Goal: Communication & Community: Participate in discussion

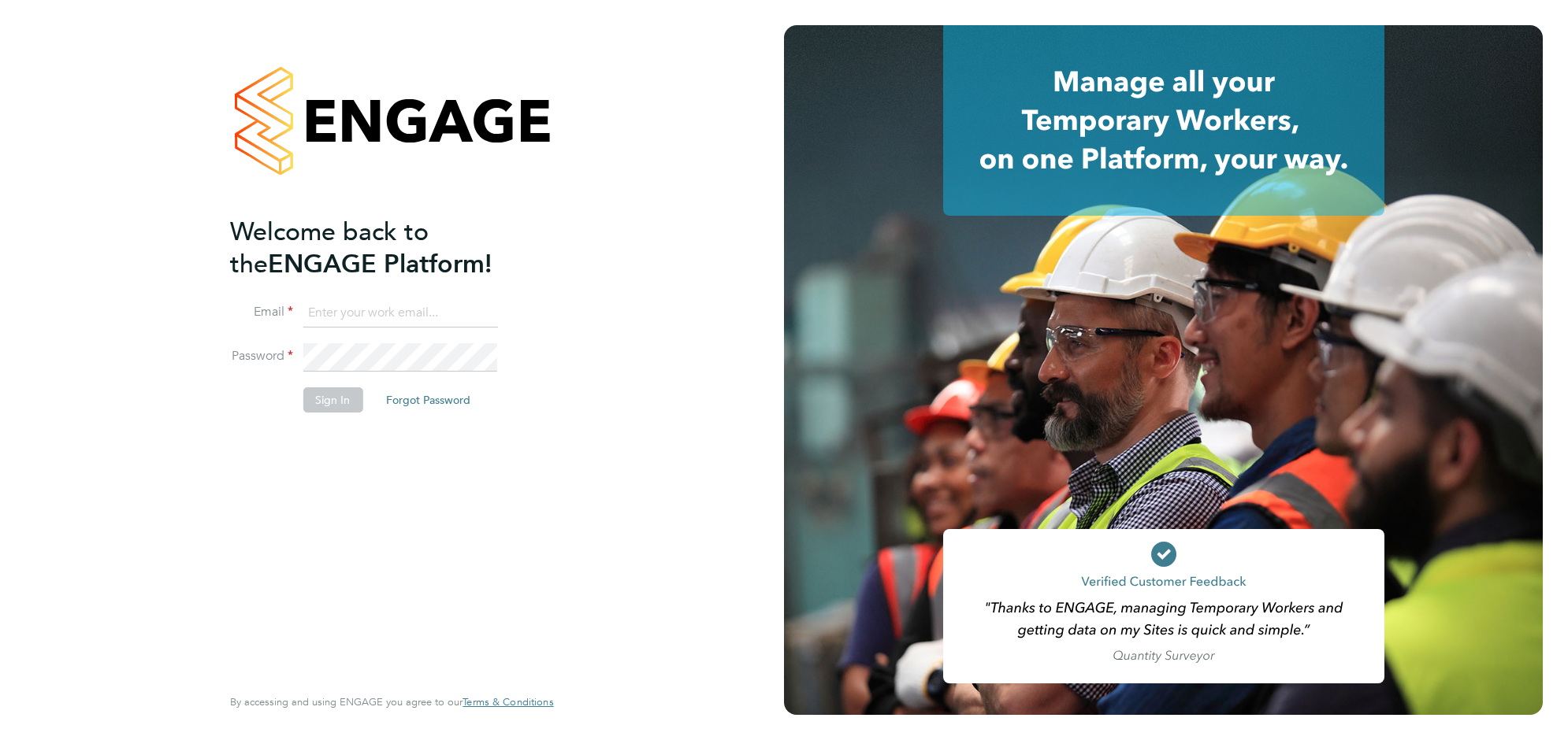
click at [337, 296] on ng-template "Welcome back to the ENGAGE Platform! Email Password Sign In Forgot Password" at bounding box center [384, 322] width 308 height 213
drag, startPoint x: 337, startPoint y: 311, endPoint x: 343, endPoint y: 320, distance: 10.8
click at [337, 311] on input at bounding box center [400, 313] width 195 height 28
type input "sophieperry@jjfox.com"
click at [339, 404] on button "Sign In" at bounding box center [333, 400] width 60 height 25
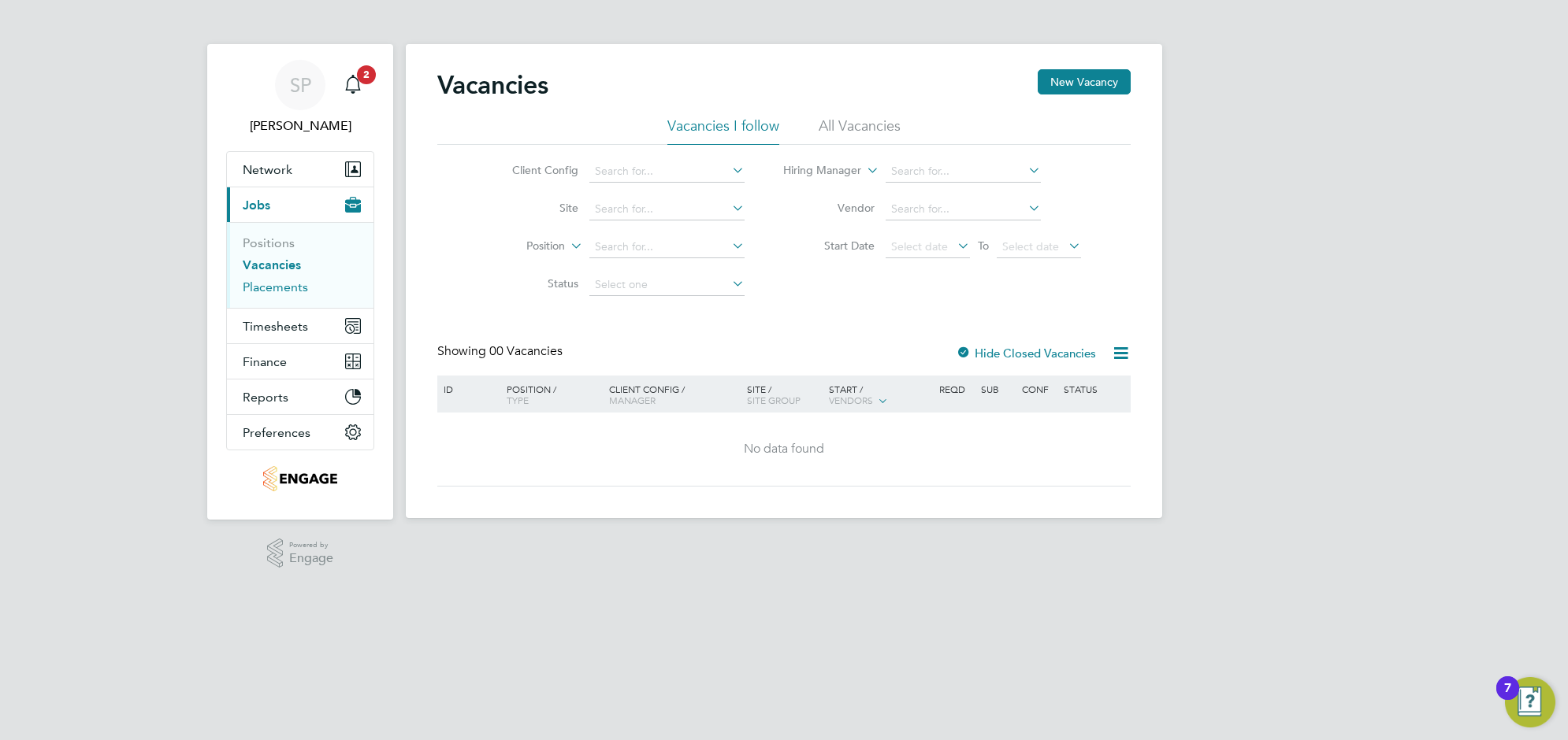
click at [272, 285] on link "Placements" at bounding box center [275, 287] width 66 height 15
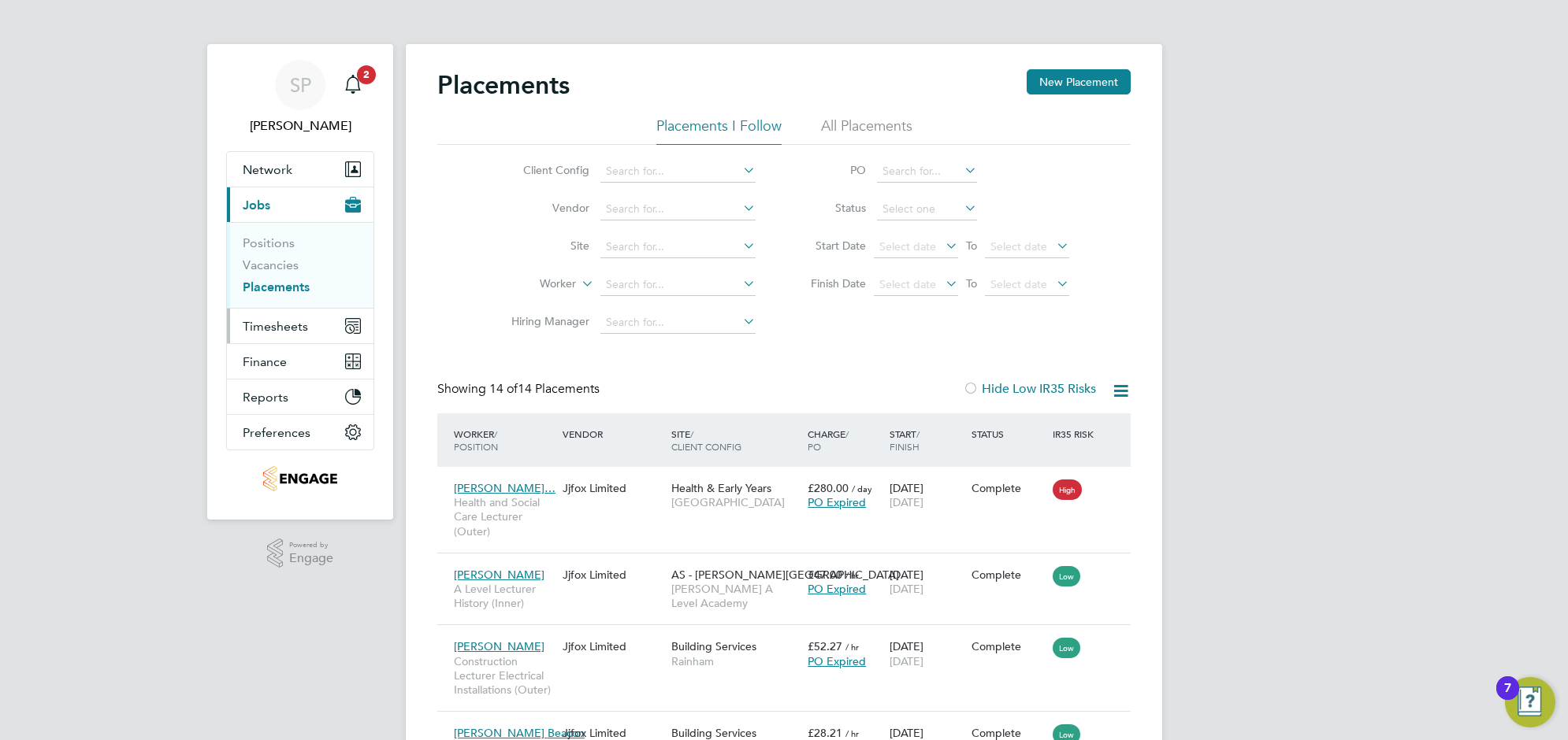
click at [256, 325] on span "Timesheets" at bounding box center [275, 326] width 66 height 15
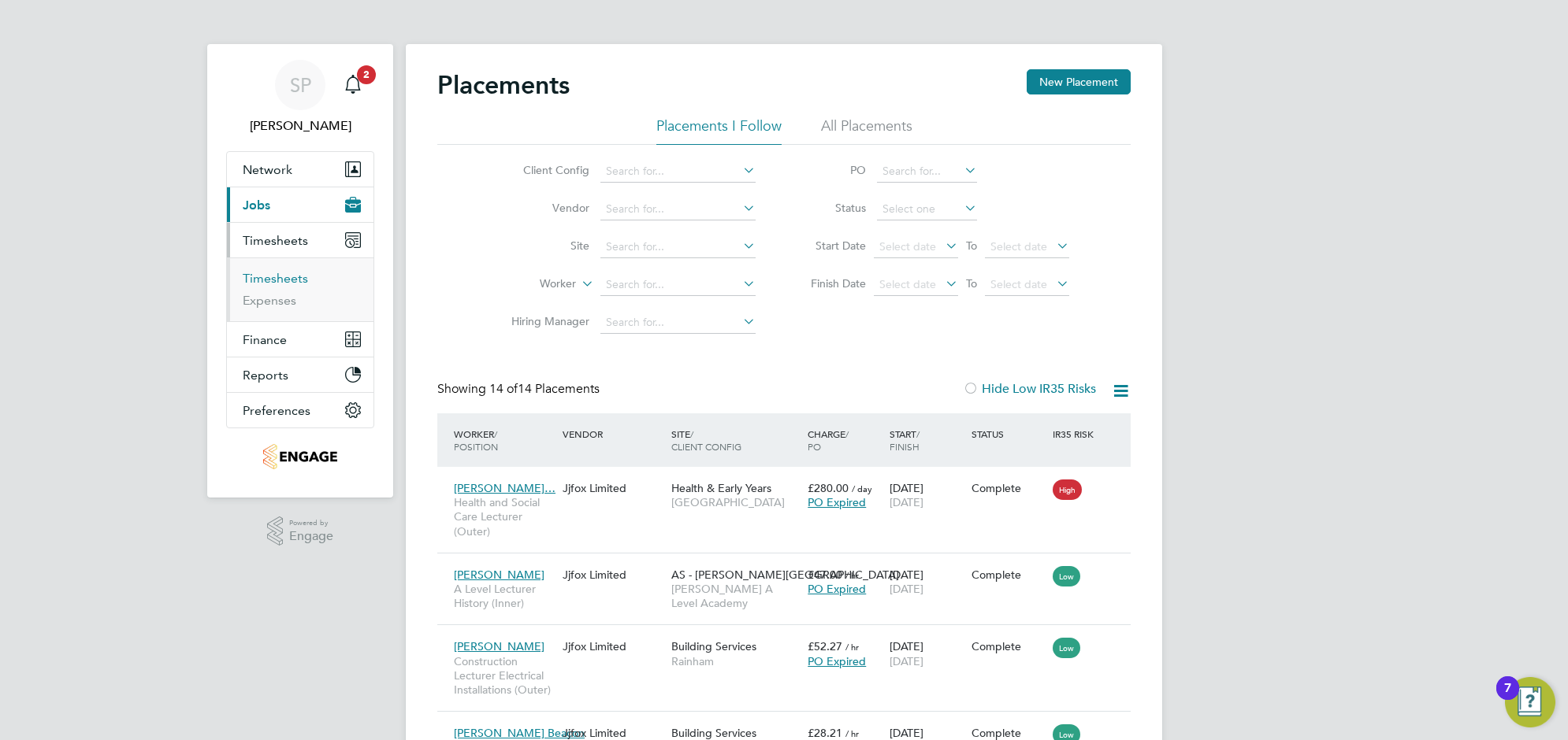
click at [278, 276] on link "Timesheets" at bounding box center [275, 278] width 66 height 15
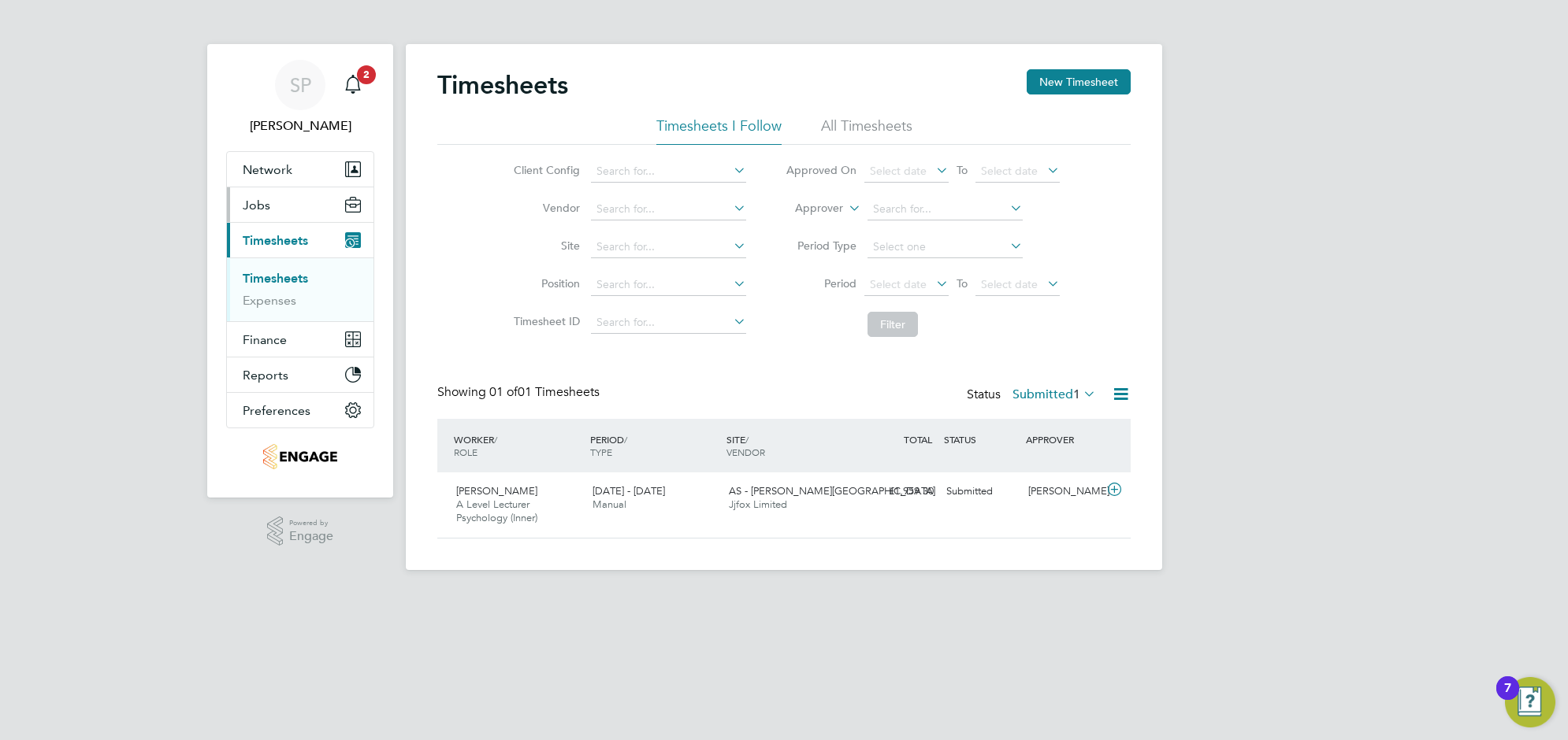
click at [279, 211] on button "Jobs" at bounding box center [300, 205] width 147 height 35
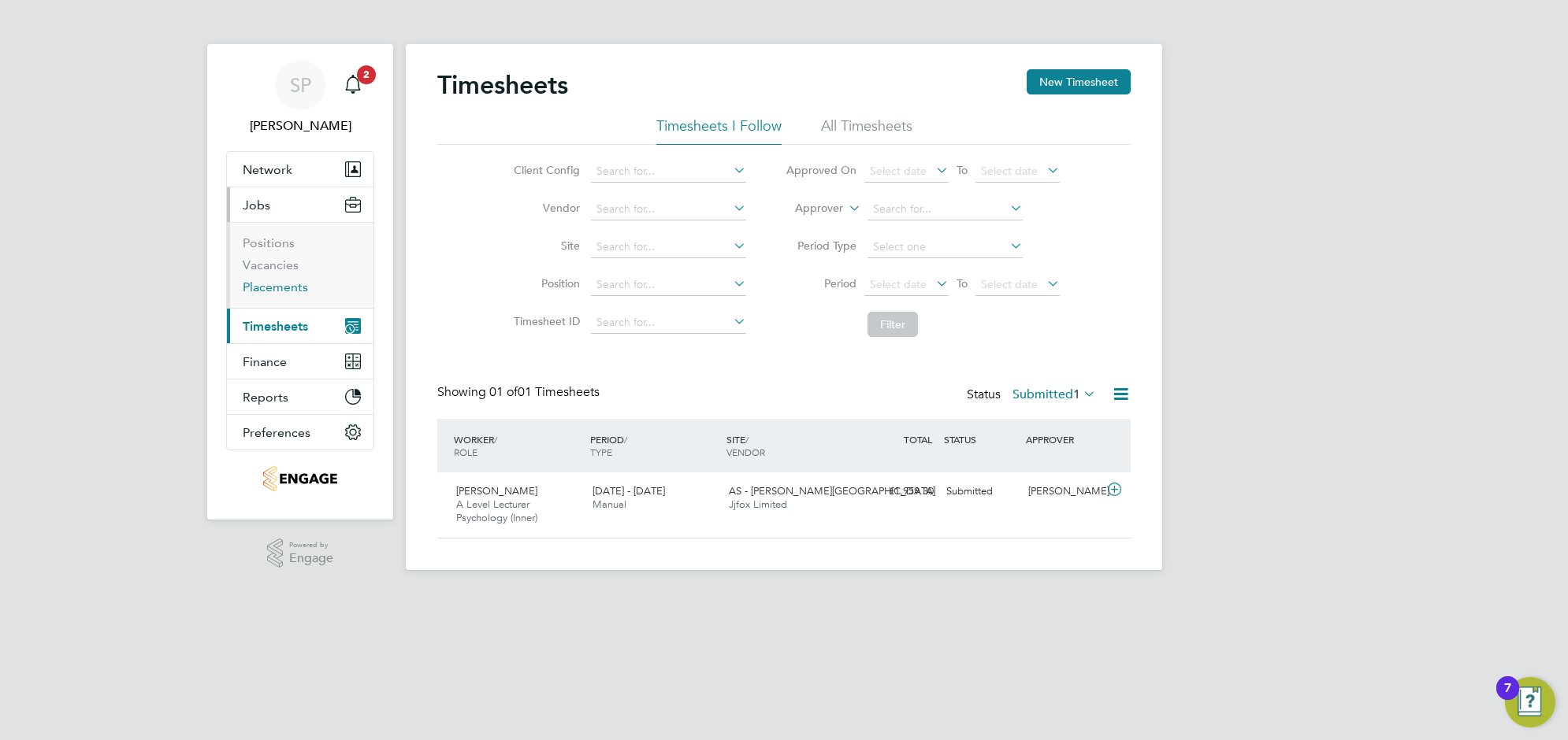
click at [272, 284] on link "Placements" at bounding box center [275, 287] width 66 height 15
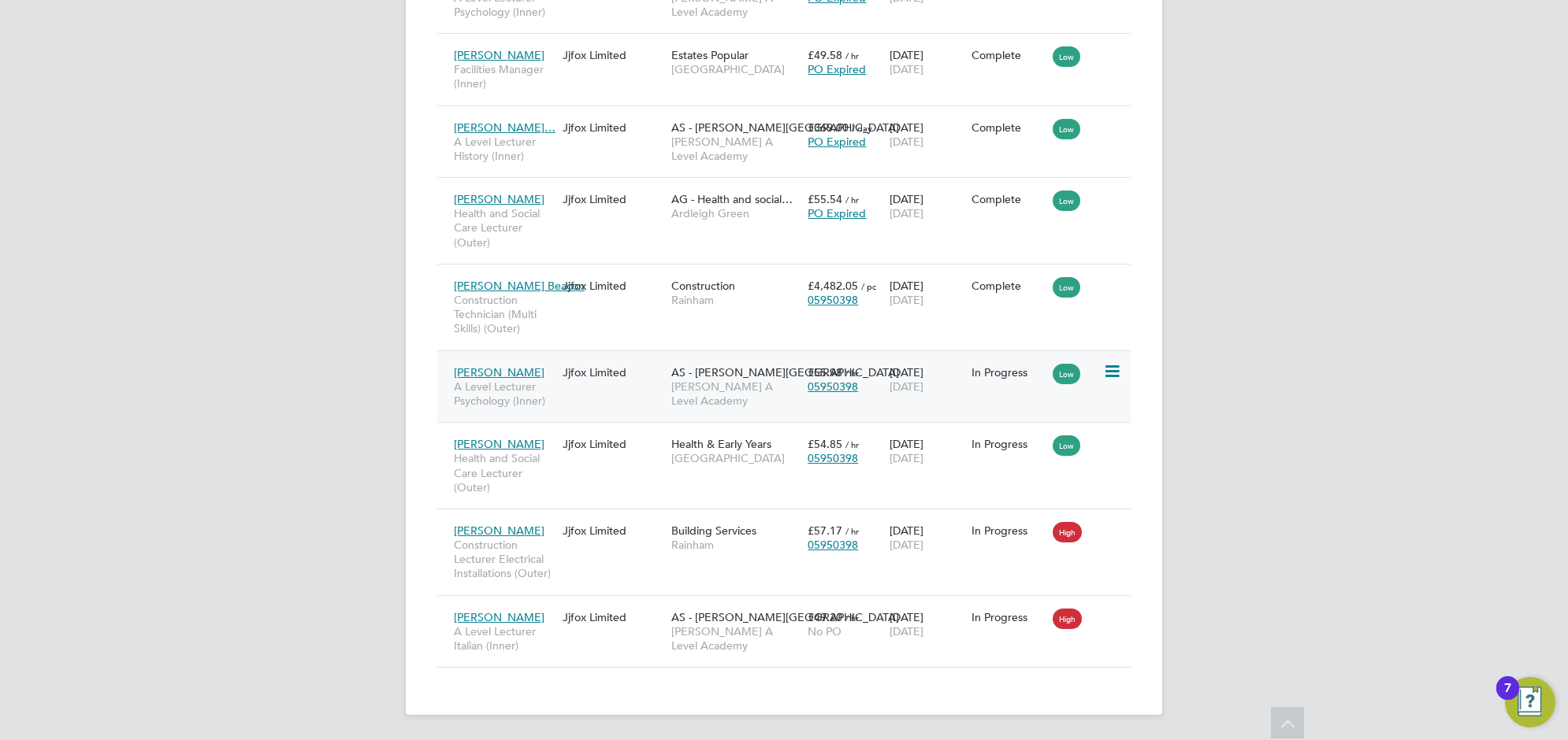
click at [619, 384] on div "Jjfox Limited" at bounding box center [613, 372] width 109 height 30
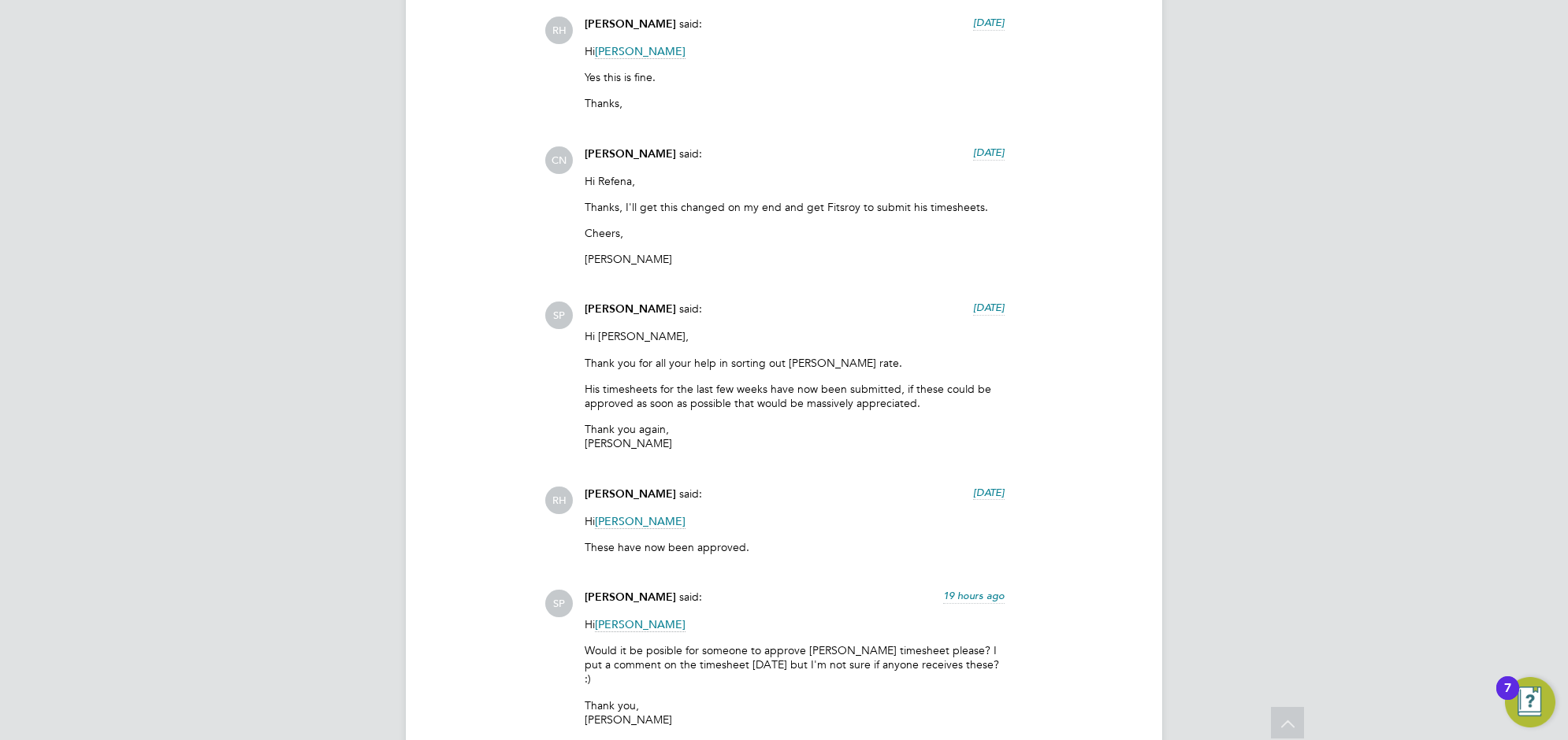
scroll to position [7577, 0]
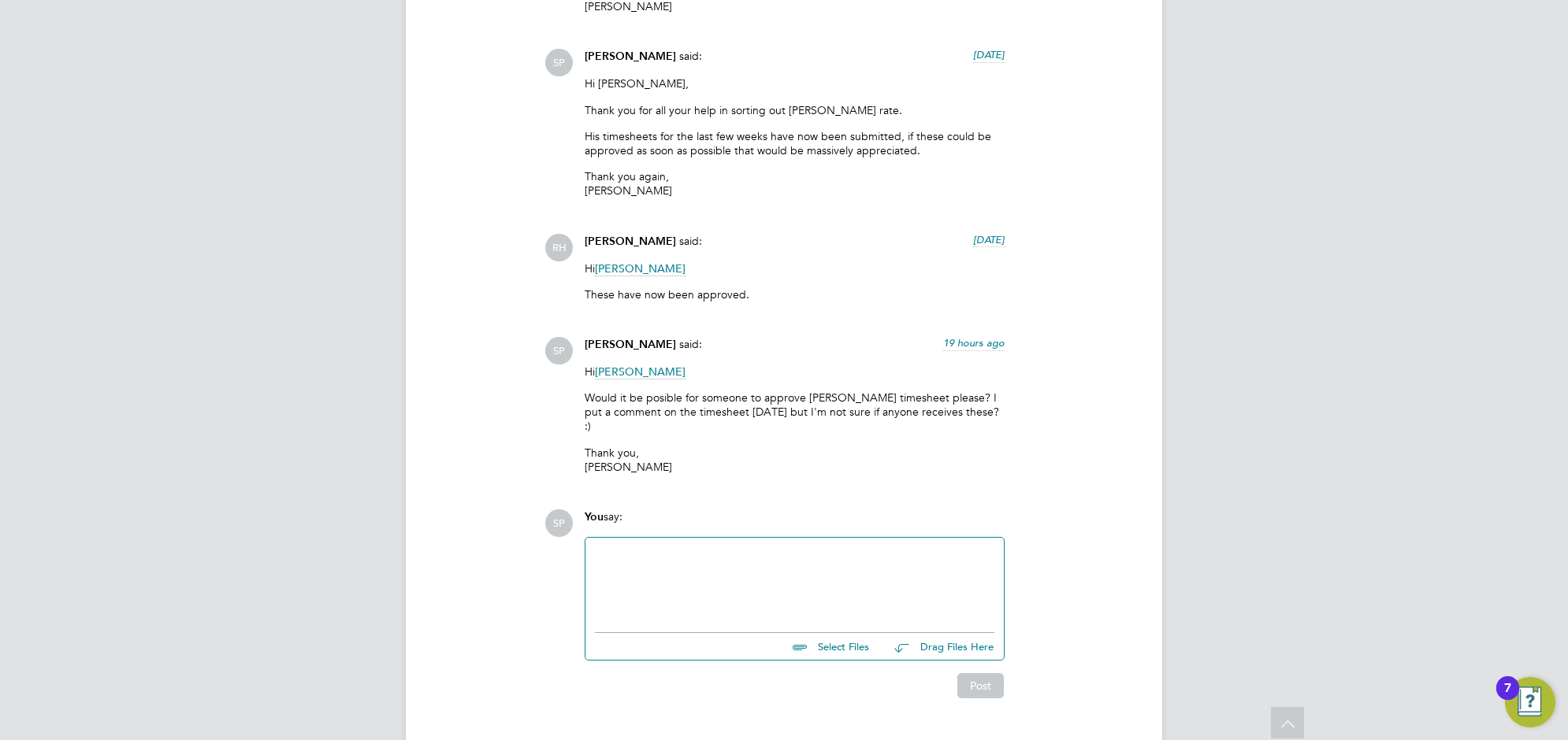
click at [623, 548] on div at bounding box center [795, 582] width 400 height 68
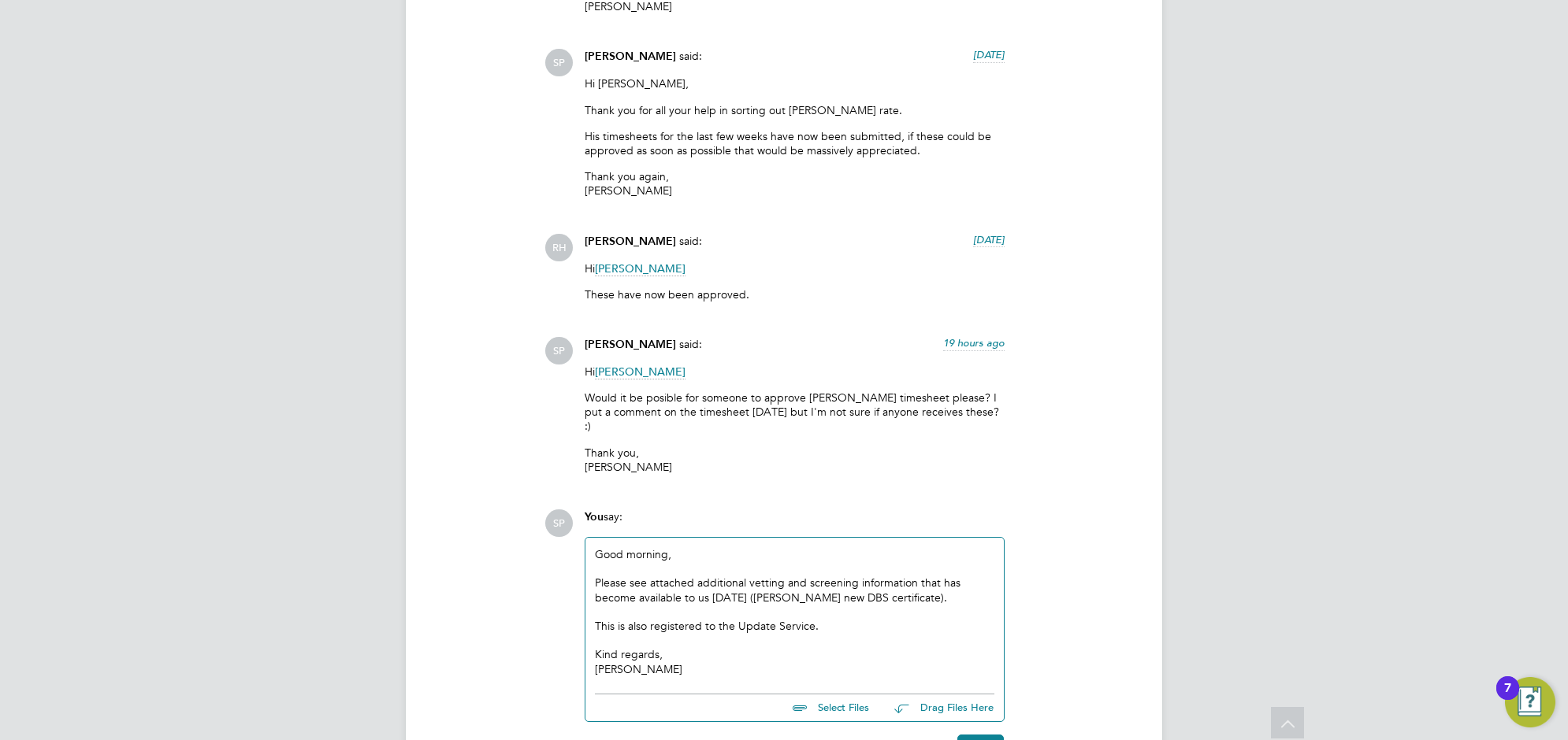
click at [818, 694] on input "file" at bounding box center [876, 705] width 236 height 22
type input "C:\fakepath\DBS.[PERSON_NAME].JJ.pdf"
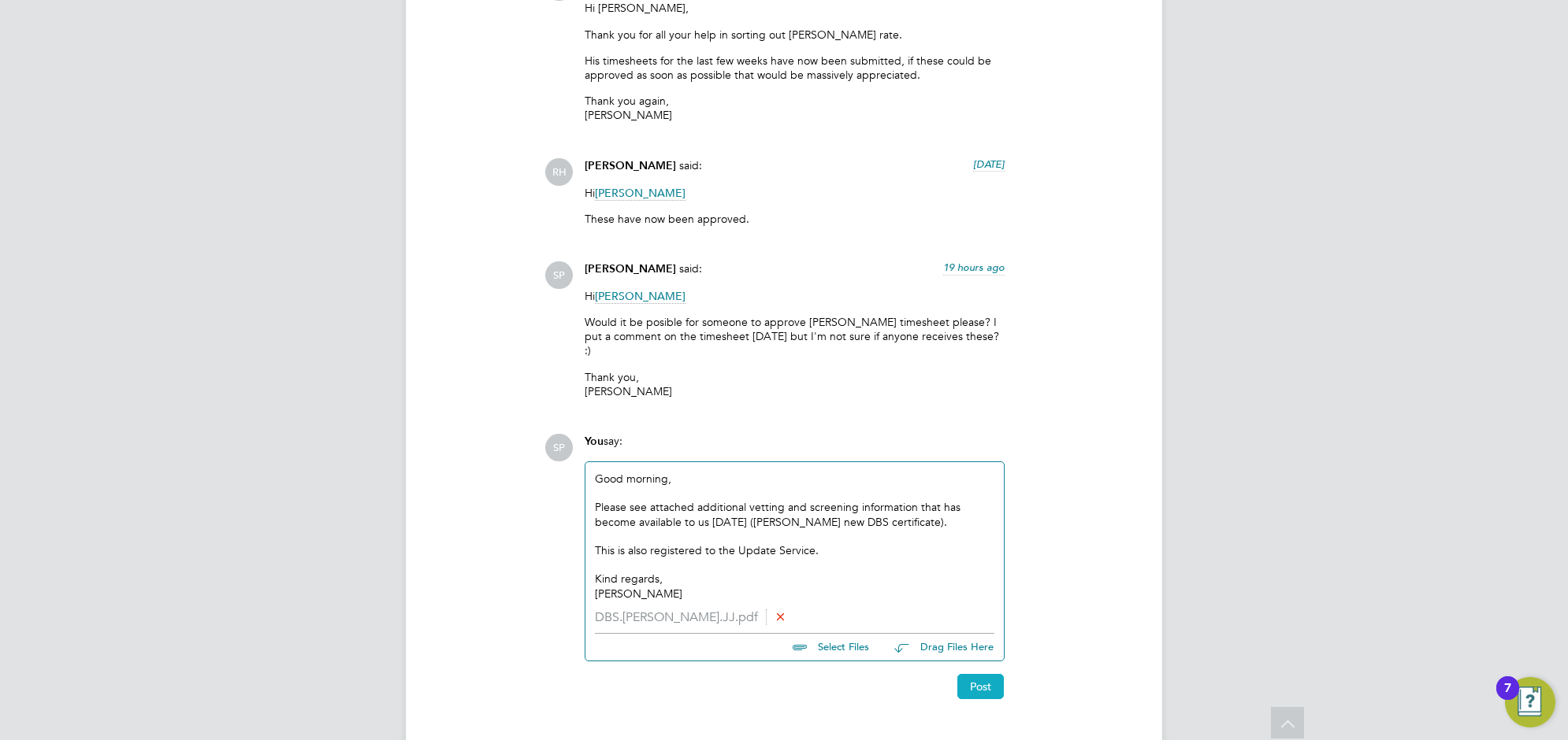
click at [968, 675] on button "Post" at bounding box center [981, 687] width 46 height 25
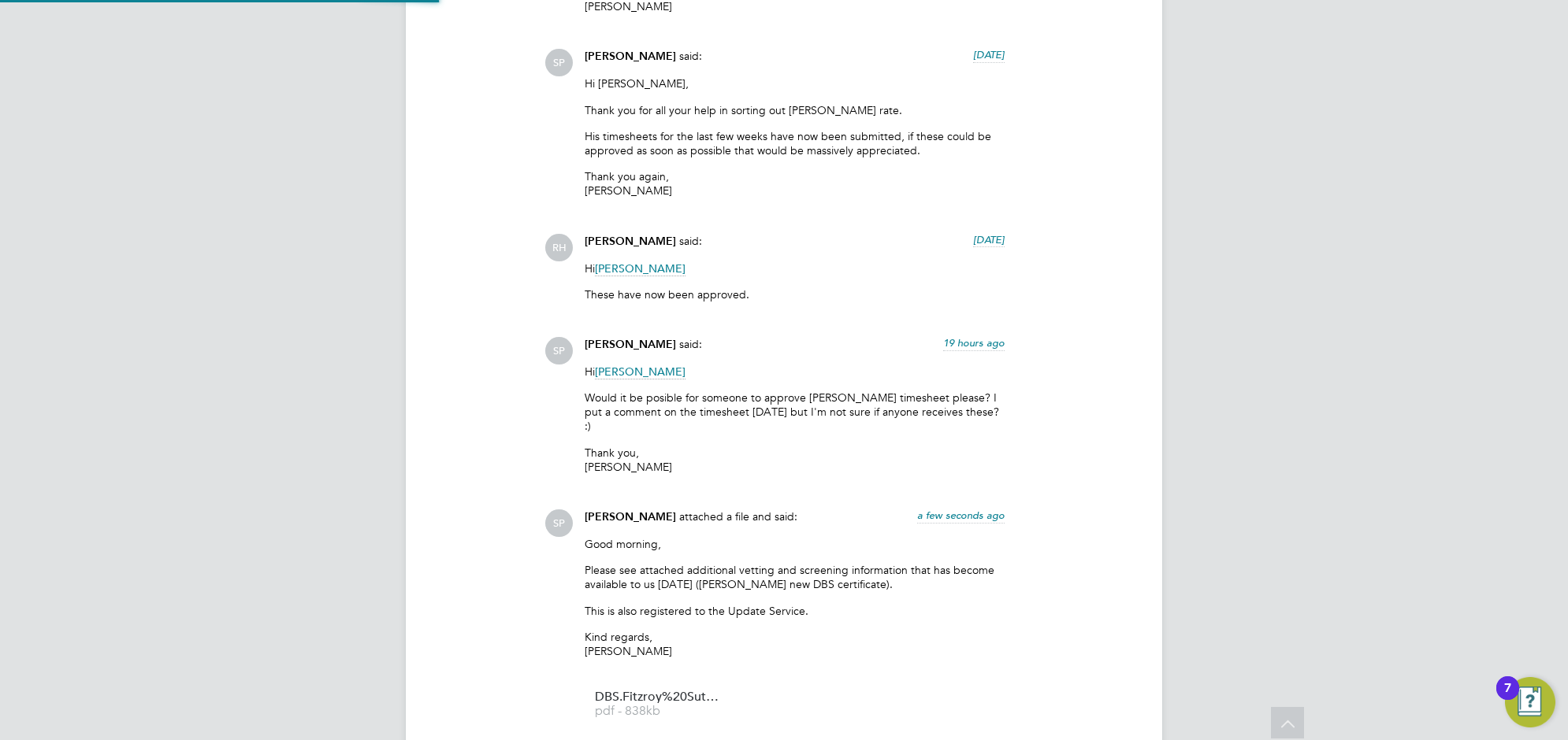
scroll to position [7822, 0]
